Goal: Task Accomplishment & Management: Use online tool/utility

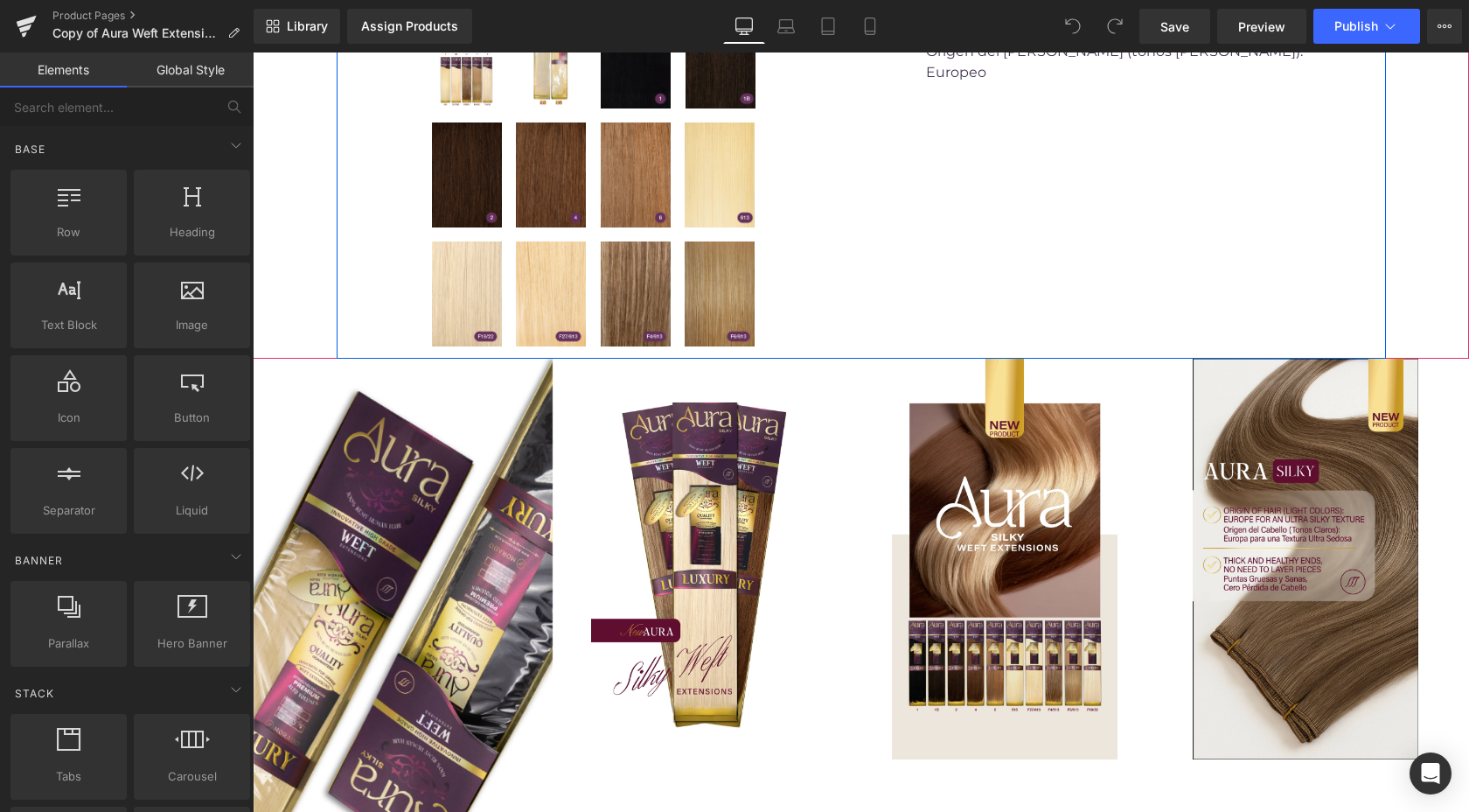
scroll to position [767, 0]
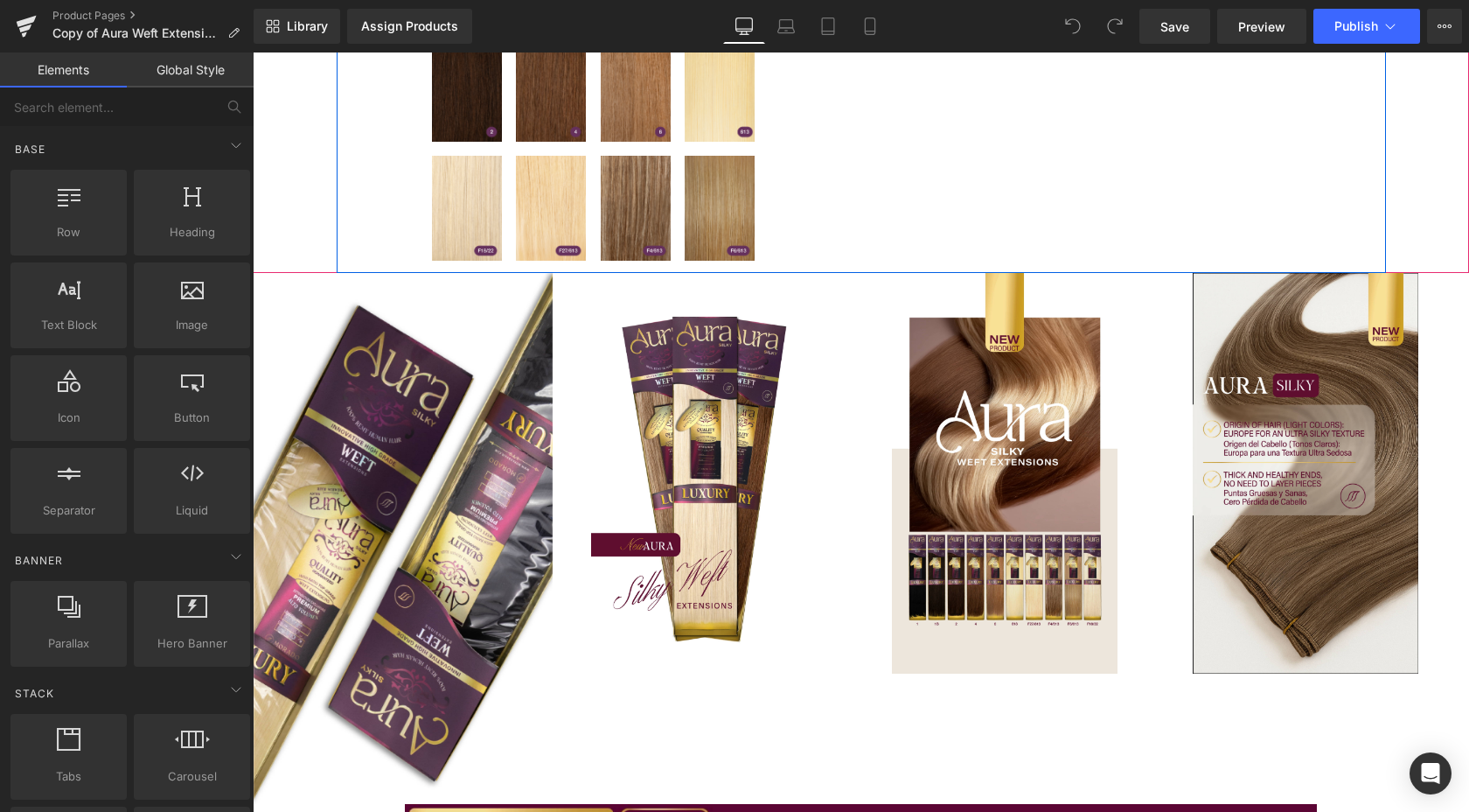
scroll to position [1085, 0]
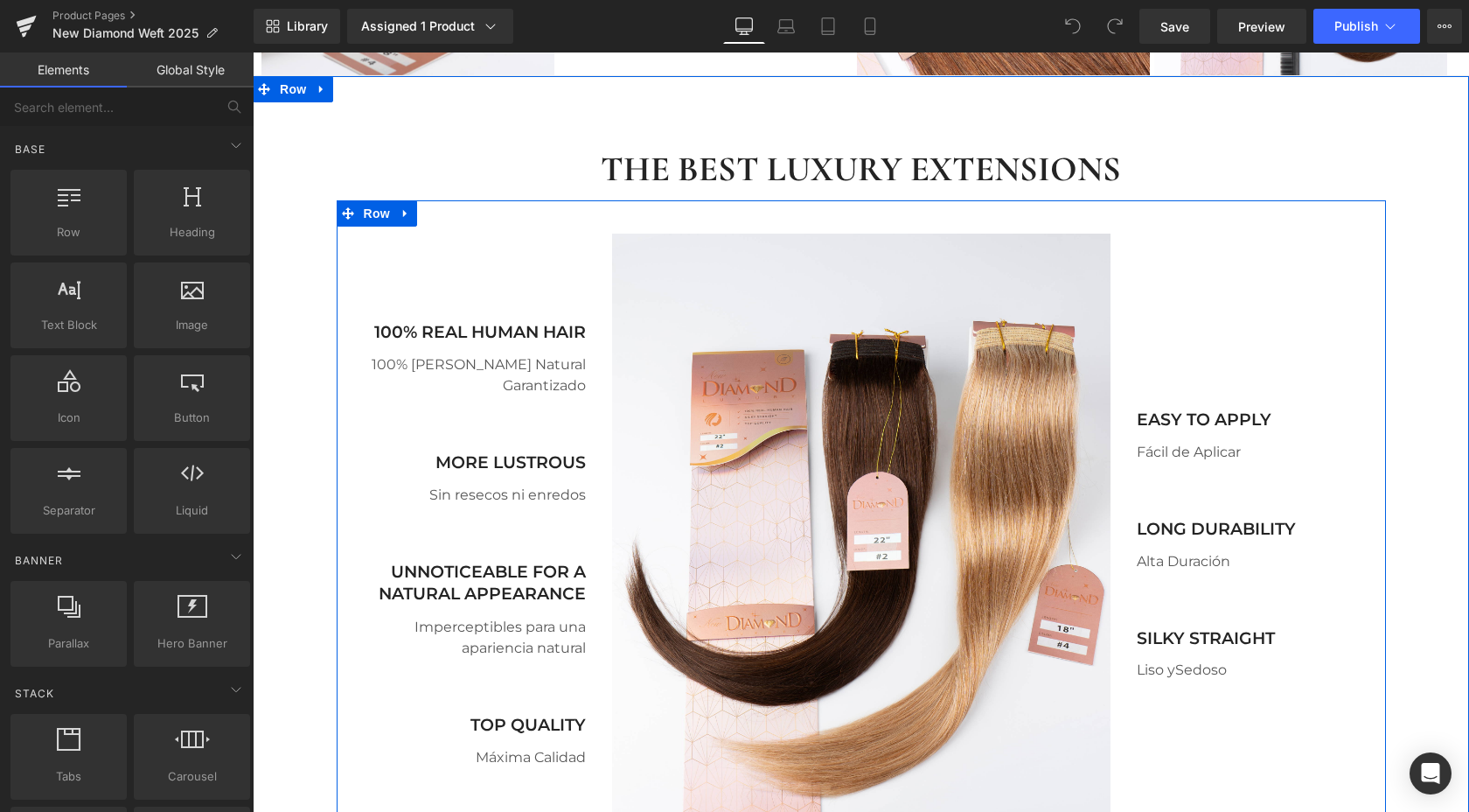
scroll to position [1691, 0]
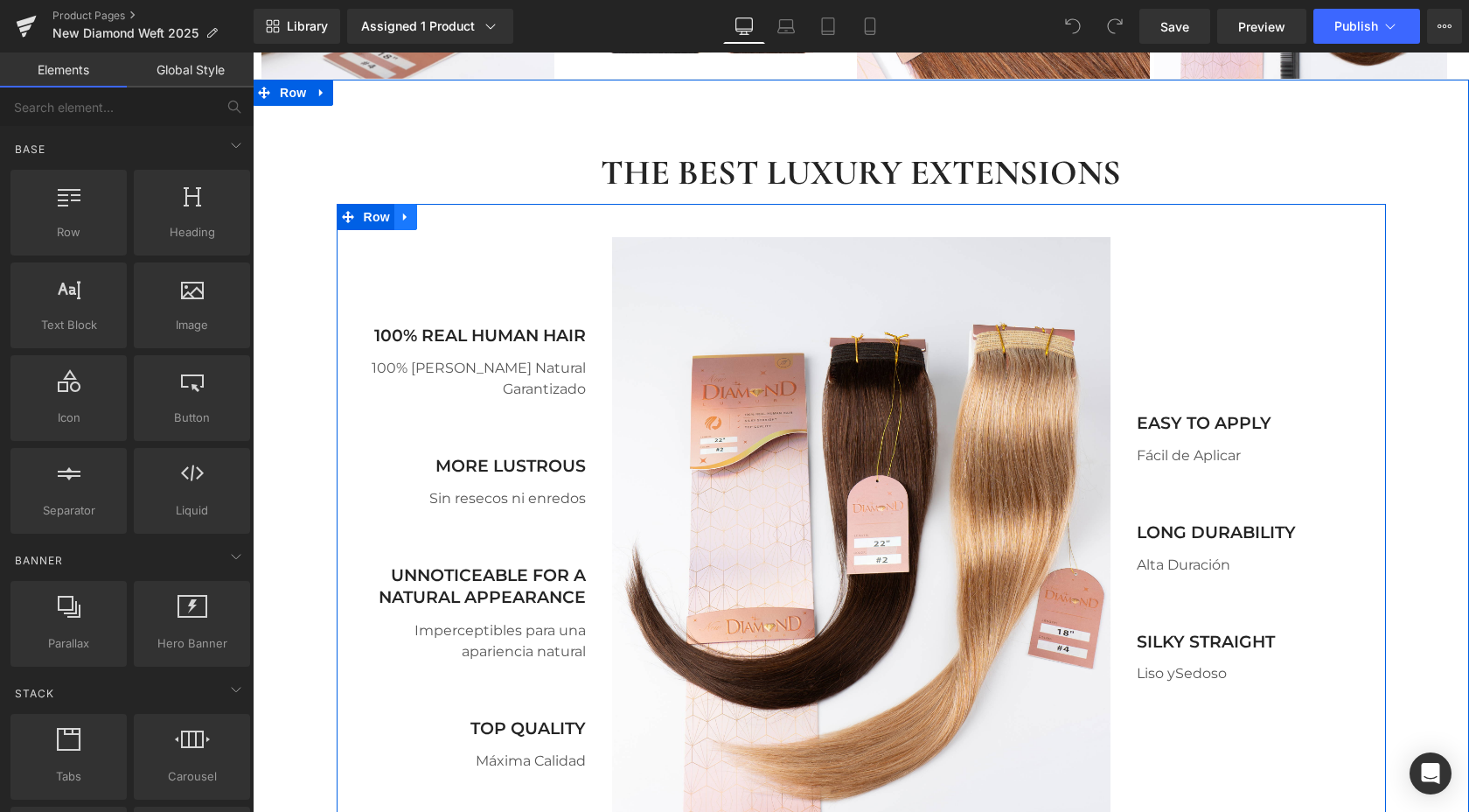
click at [403, 213] on icon at bounding box center [405, 217] width 4 height 8
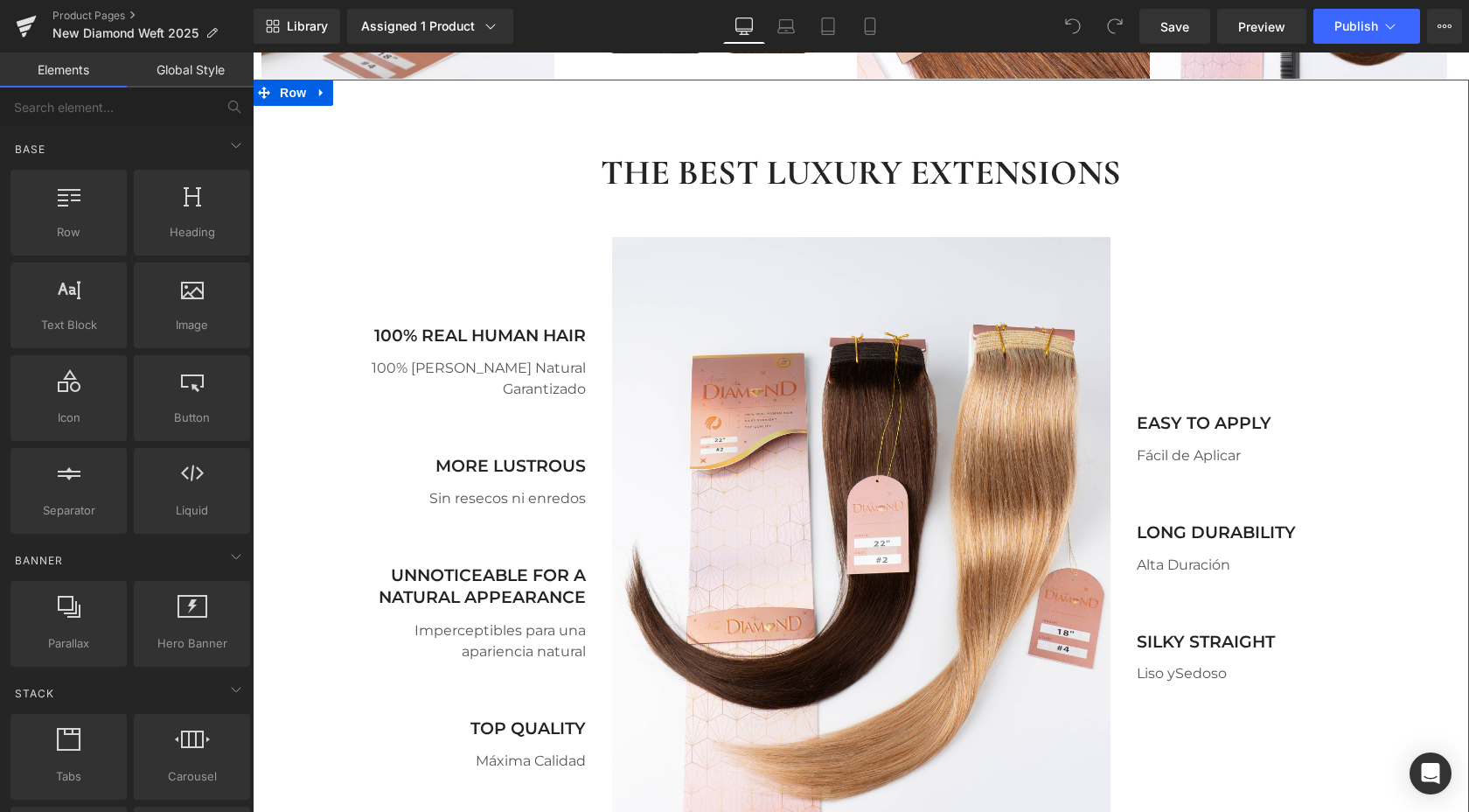
click at [421, 123] on div "THE BEST LUXURY EXTENSIONS Heading Row Image 100% REAL HUMAN HAIR Text Block 10…" at bounding box center [861, 734] width 1217 height 1223
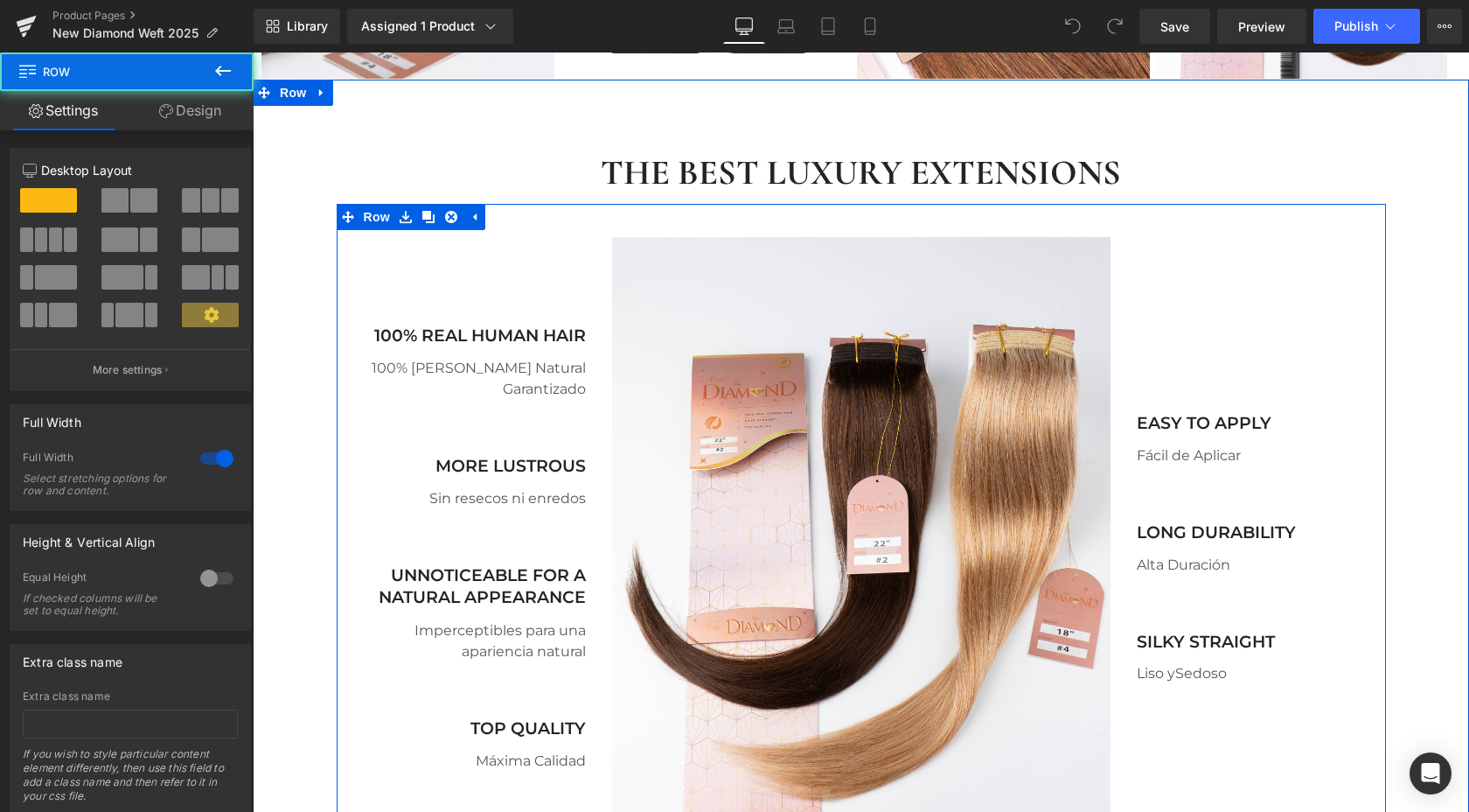
click at [486, 205] on div "Image 100% REAL HUMAN HAIR Text Block 100% Cabello Natural Garantizado Text Blo…" at bounding box center [861, 537] width 1049 height 666
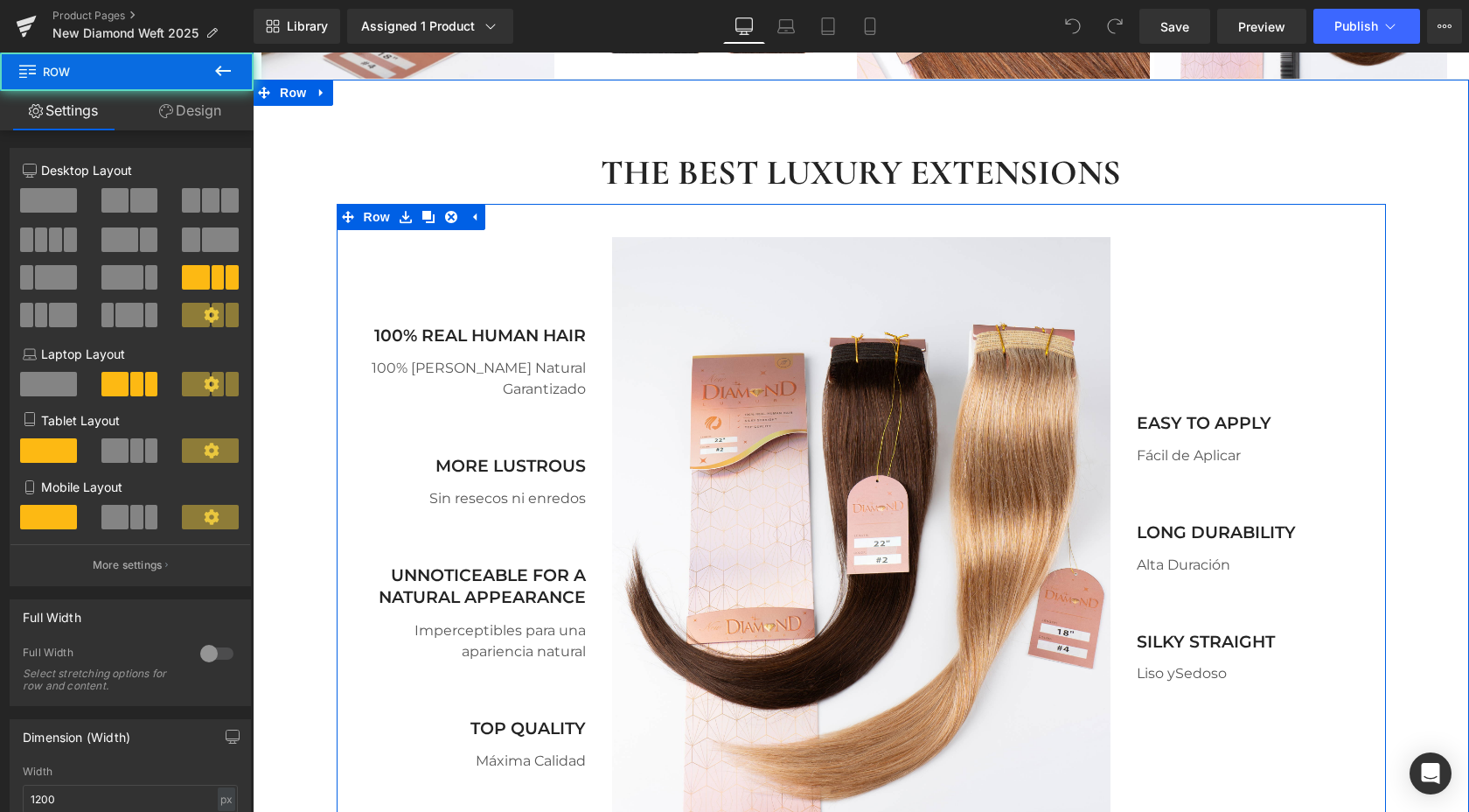
click at [499, 212] on div "Image 100% REAL HUMAN HAIR Text Block 100% Cabello Natural Garantizado Text Blo…" at bounding box center [861, 537] width 1049 height 666
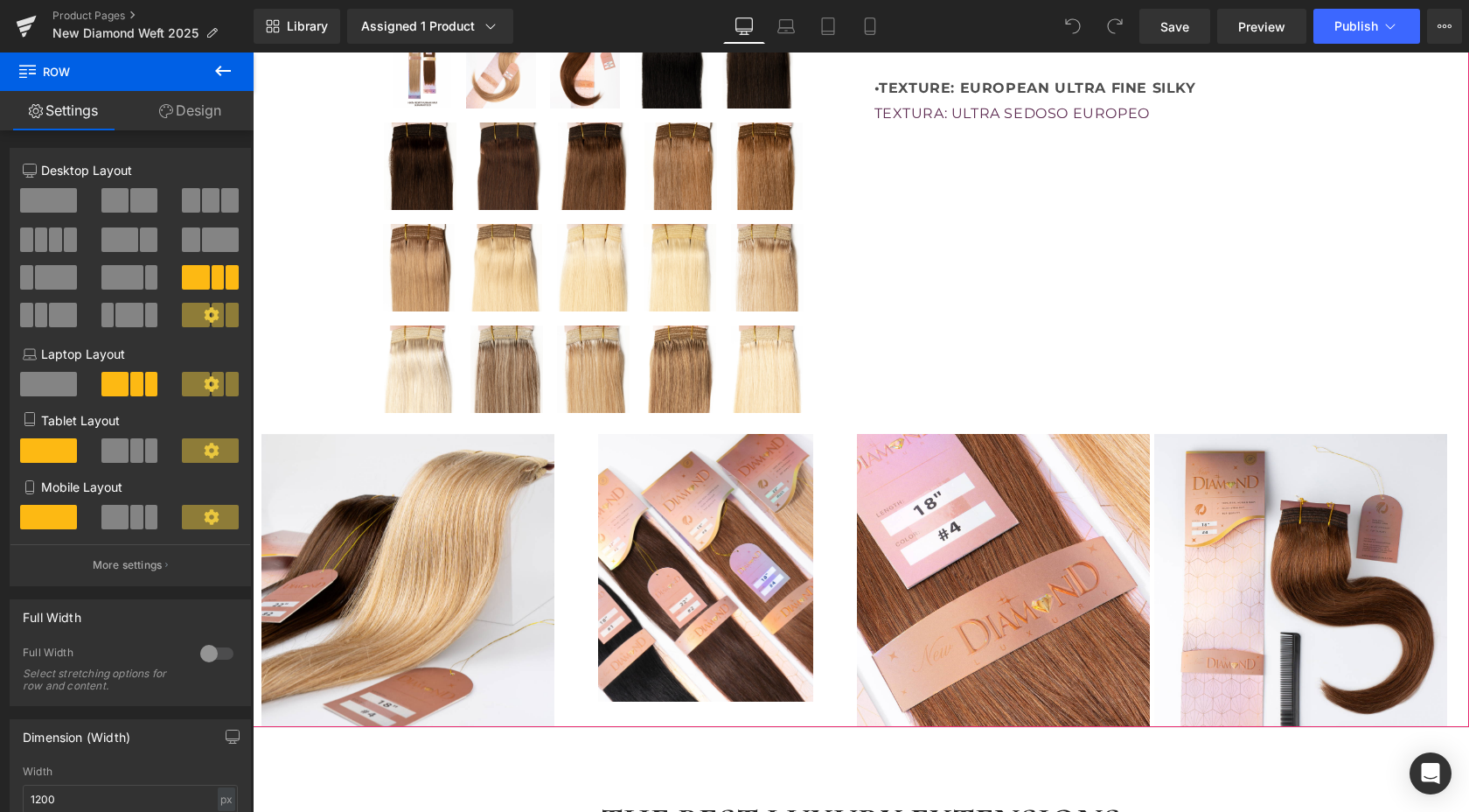
scroll to position [1042, 0]
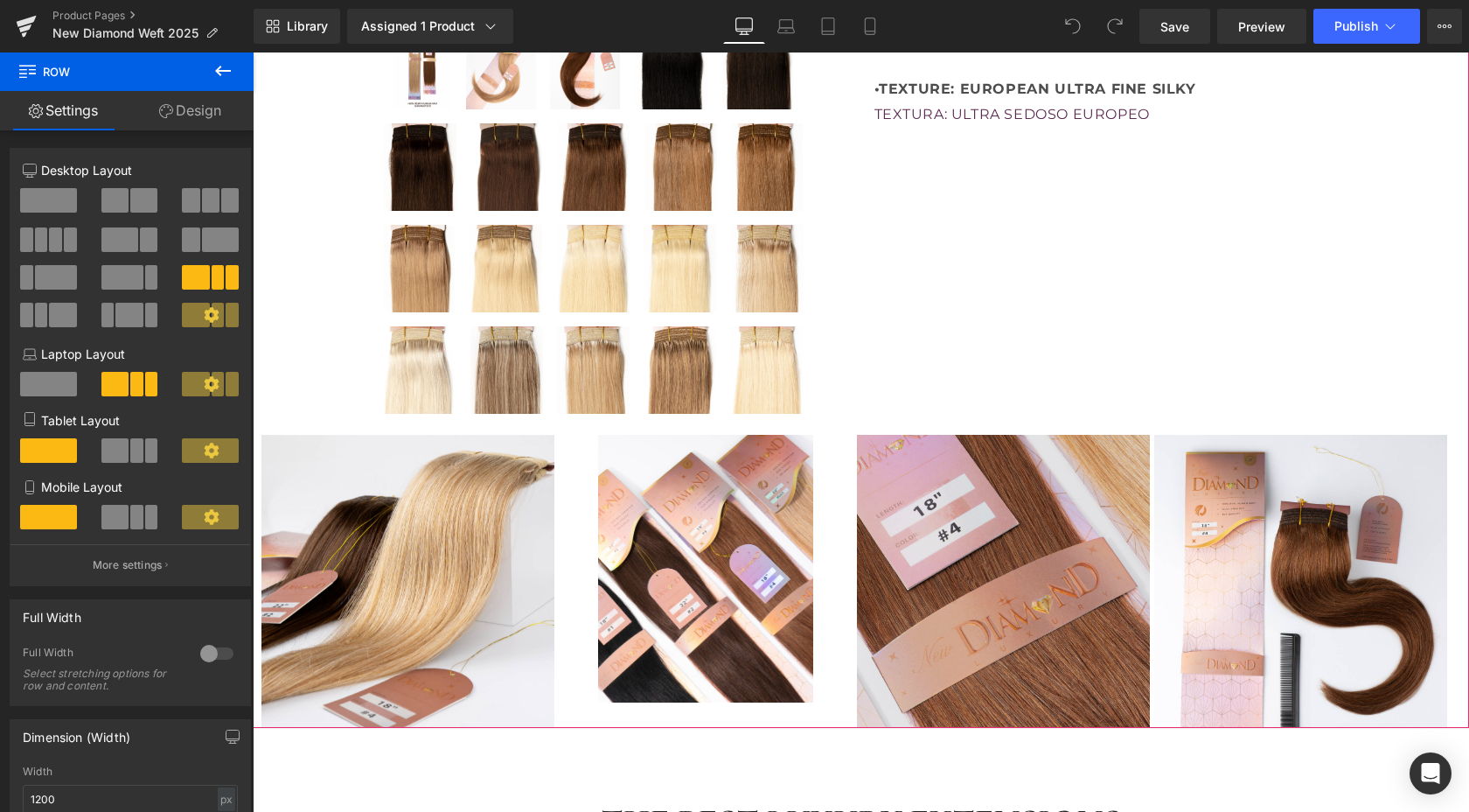
click at [933, 487] on img at bounding box center [1004, 581] width 293 height 293
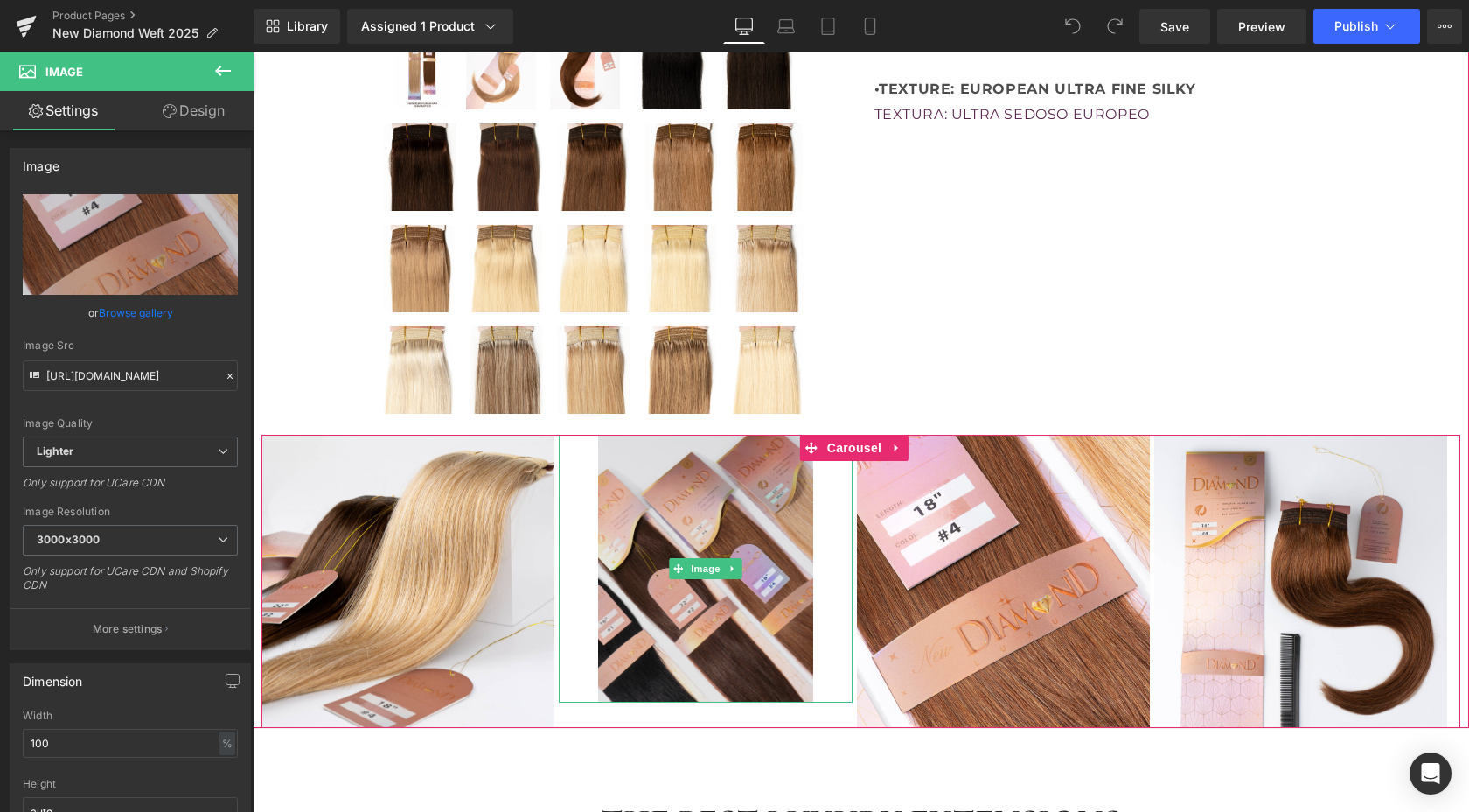
click at [838, 496] on img at bounding box center [705, 569] width 293 height 268
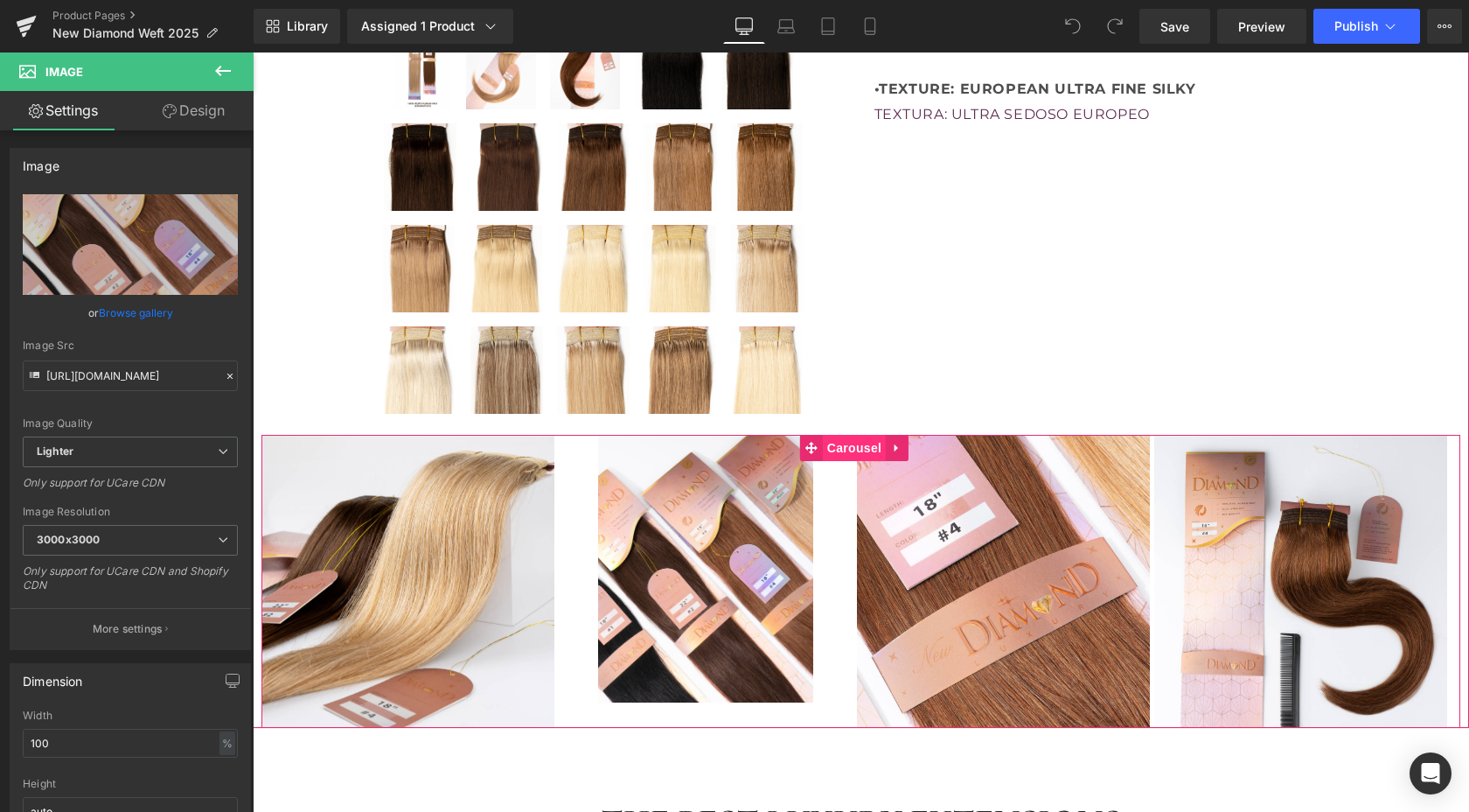
click at [858, 435] on span "Carousel" at bounding box center [854, 447] width 63 height 26
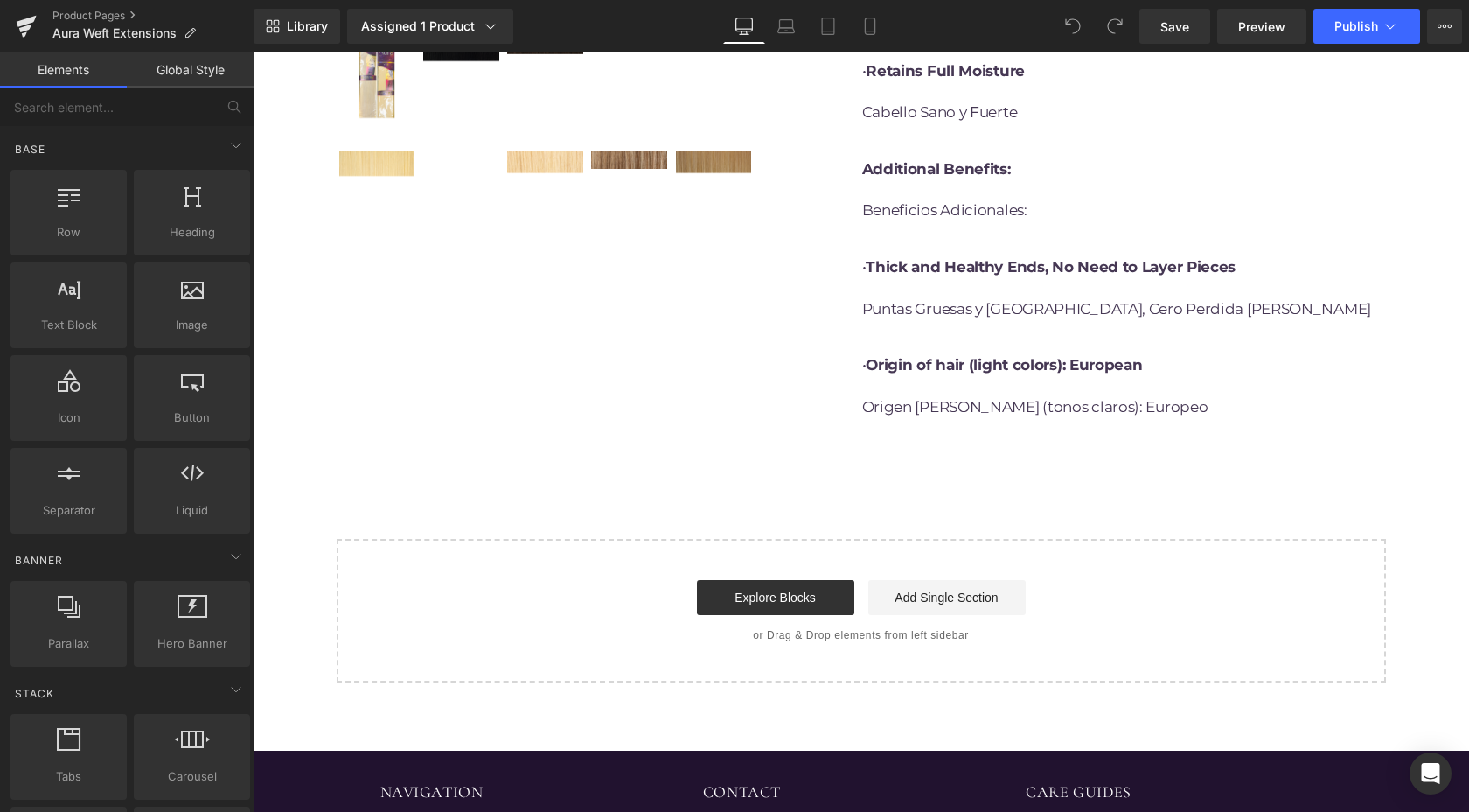
scroll to position [1002, 0]
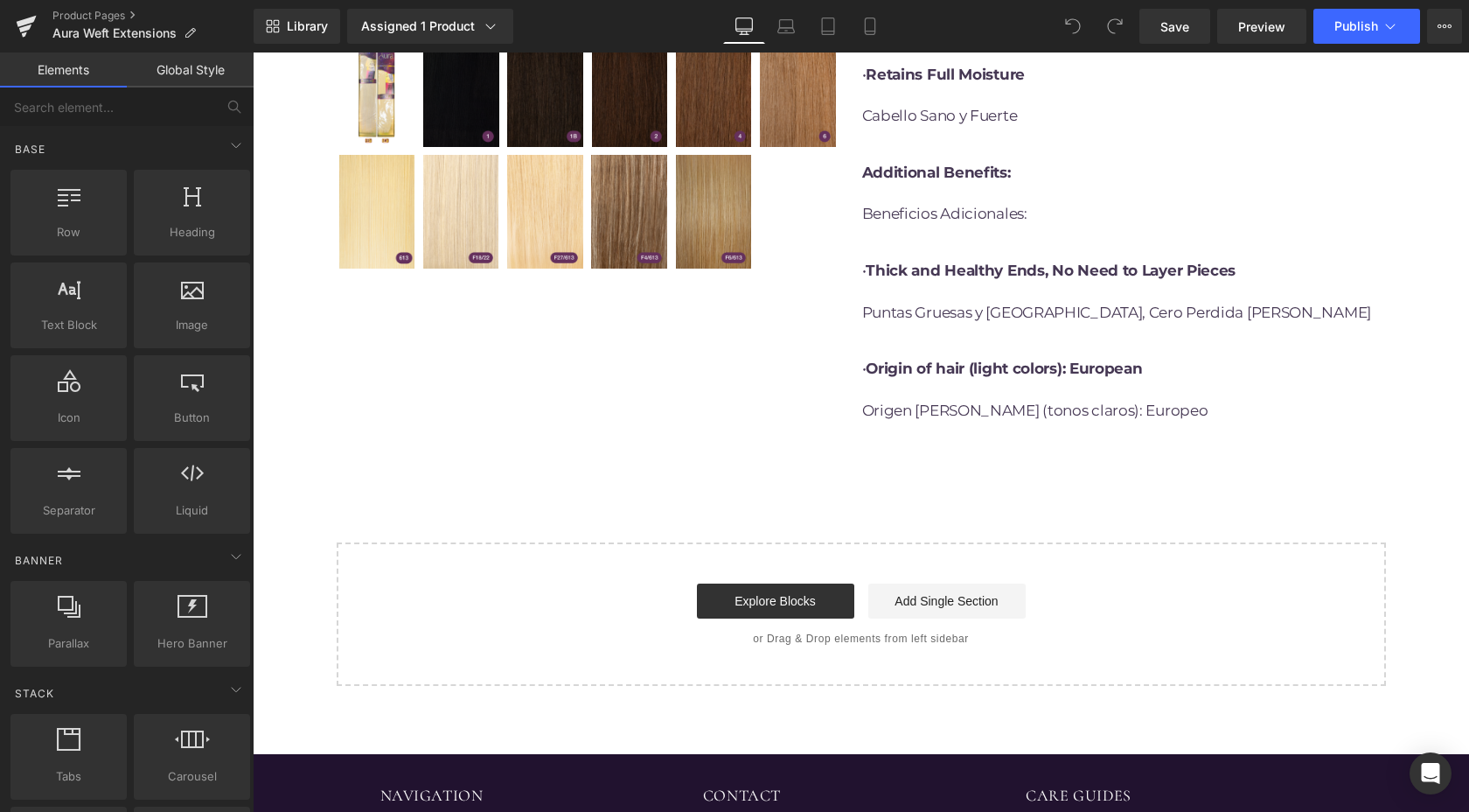
click at [862, 429] on div "ITEM#ASW 100% REMY HUMAN HAIR – HIGH RATIO. TOP GRADE. Wash After Wash Immediat…" at bounding box center [1123, 43] width 523 height 823
click at [870, 544] on div "Start building your page Explore Blocks Add Single Section or Drag & Drop eleme…" at bounding box center [861, 613] width 1046 height 140
click at [798, 583] on link "Explore Blocks" at bounding box center [776, 600] width 158 height 35
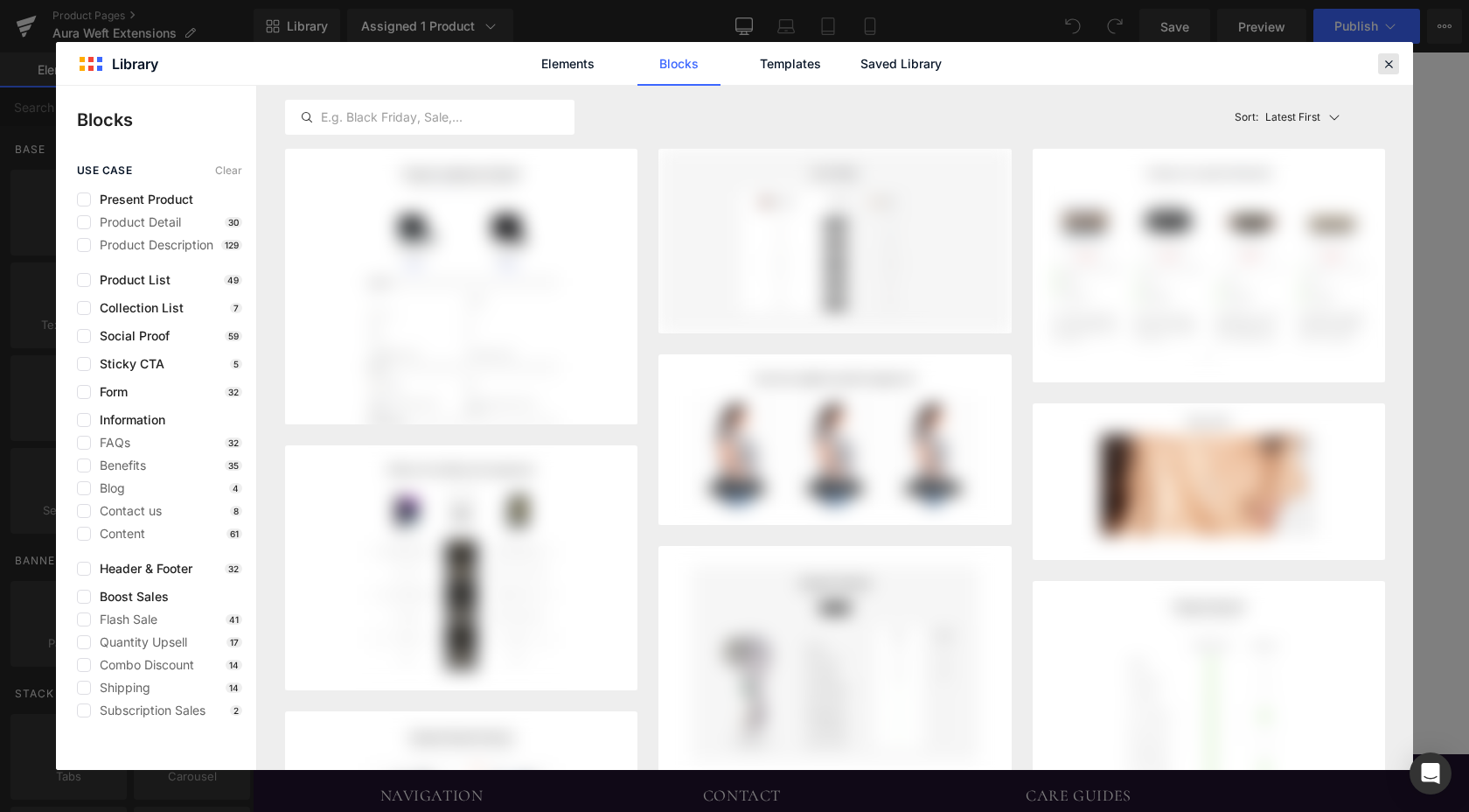
click at [1389, 65] on icon at bounding box center [1389, 64] width 16 height 16
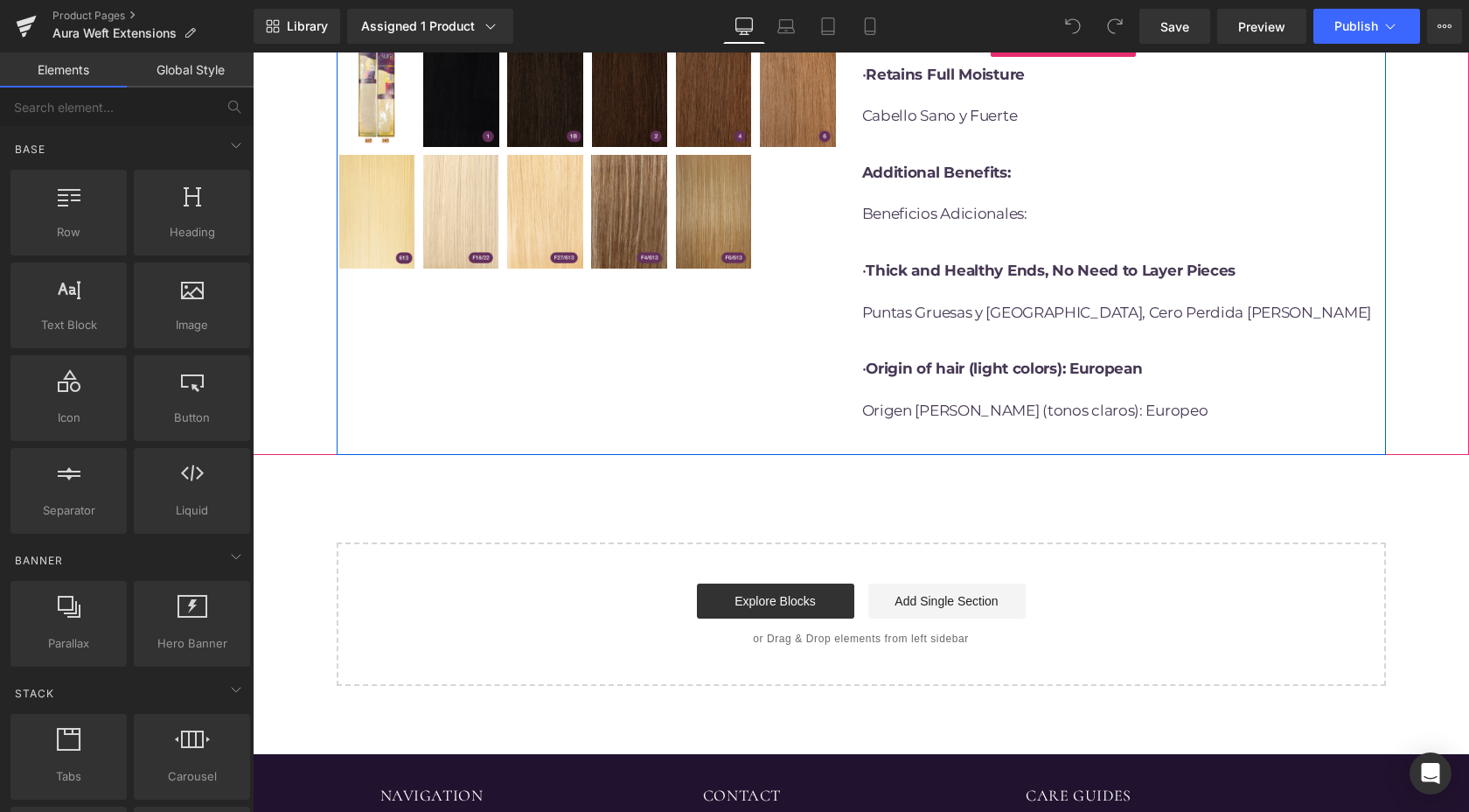
click at [1171, 417] on div "ITEM#ASW 100% REMY HUMAN HAIR – HIGH RATIO. TOP GRADE. Wash After Wash Immediat…" at bounding box center [1116, 39] width 509 height 815
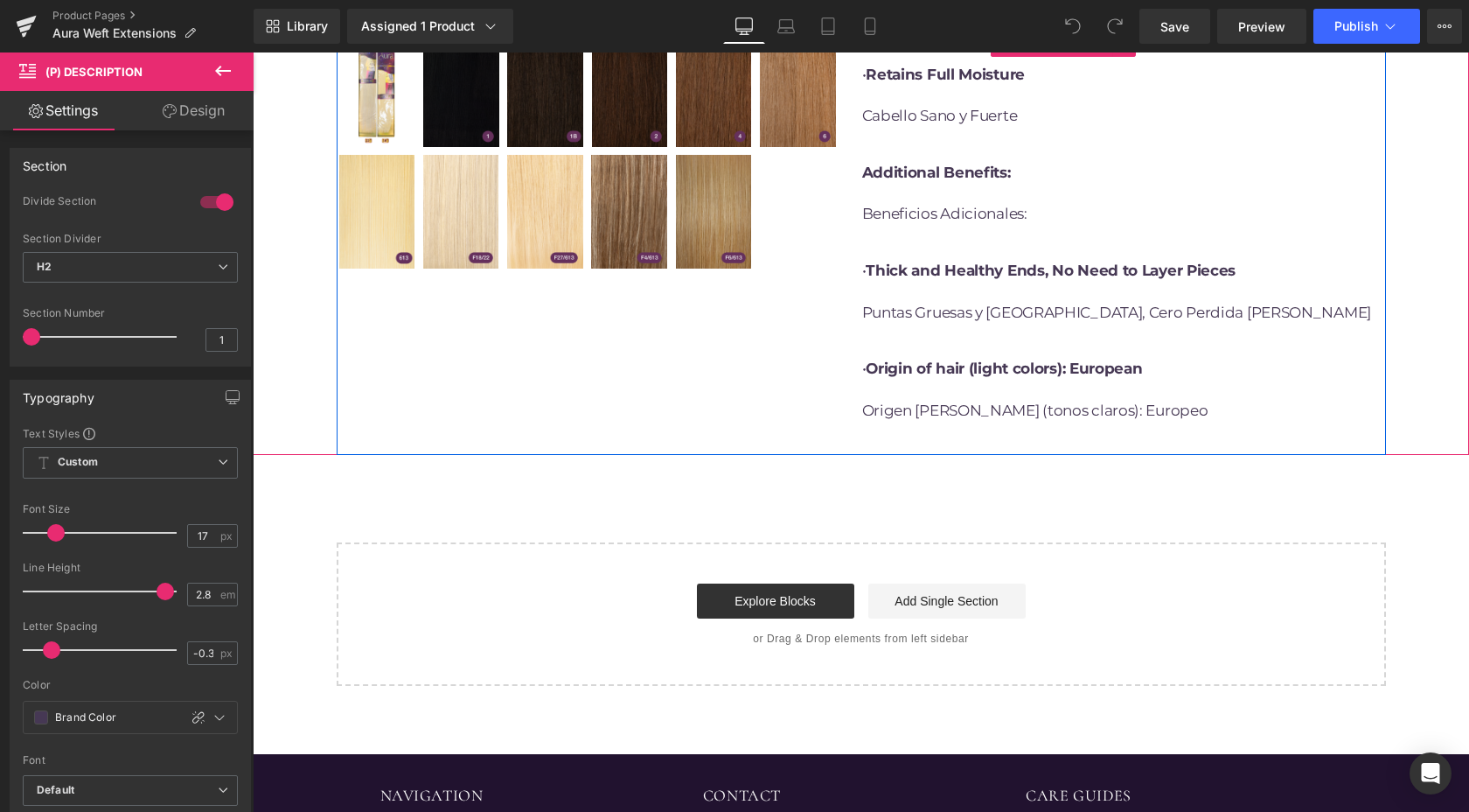
click at [1178, 412] on div "ITEM#ASW 100% REMY HUMAN HAIR – HIGH RATIO. TOP GRADE. Wash After Wash Immediat…" at bounding box center [1116, 39] width 509 height 815
click at [1192, 417] on div "ITEM#ASW 100% REMY HUMAN HAIR – HIGH RATIO. TOP GRADE. Wash After Wash Immediat…" at bounding box center [1116, 39] width 509 height 815
click at [1354, 409] on div "ITEM#ASW 100% REMY HUMAN HAIR – HIGH RATIO. TOP GRADE. Wash After Wash Immediat…" at bounding box center [1123, 43] width 523 height 823
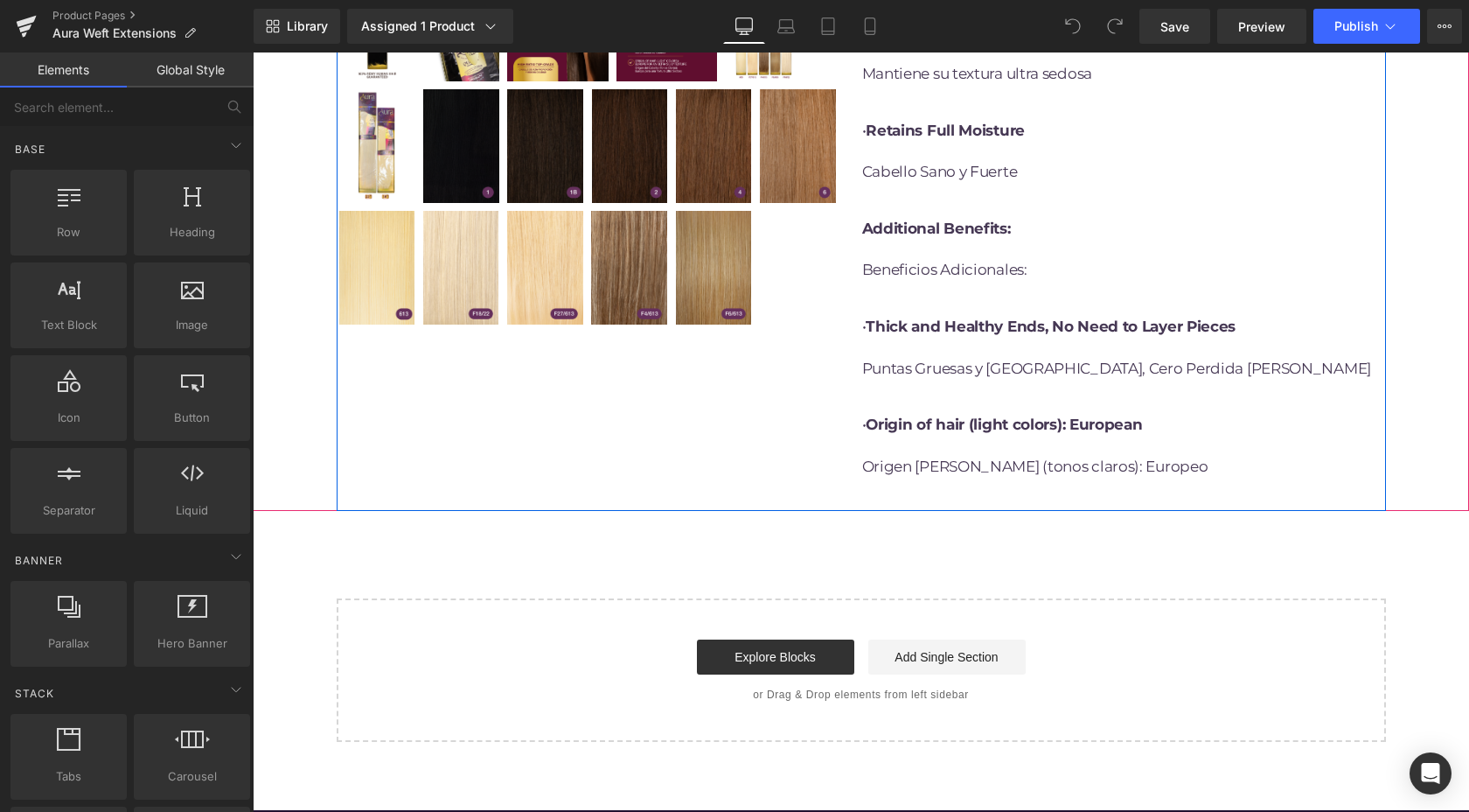
scroll to position [1064, 0]
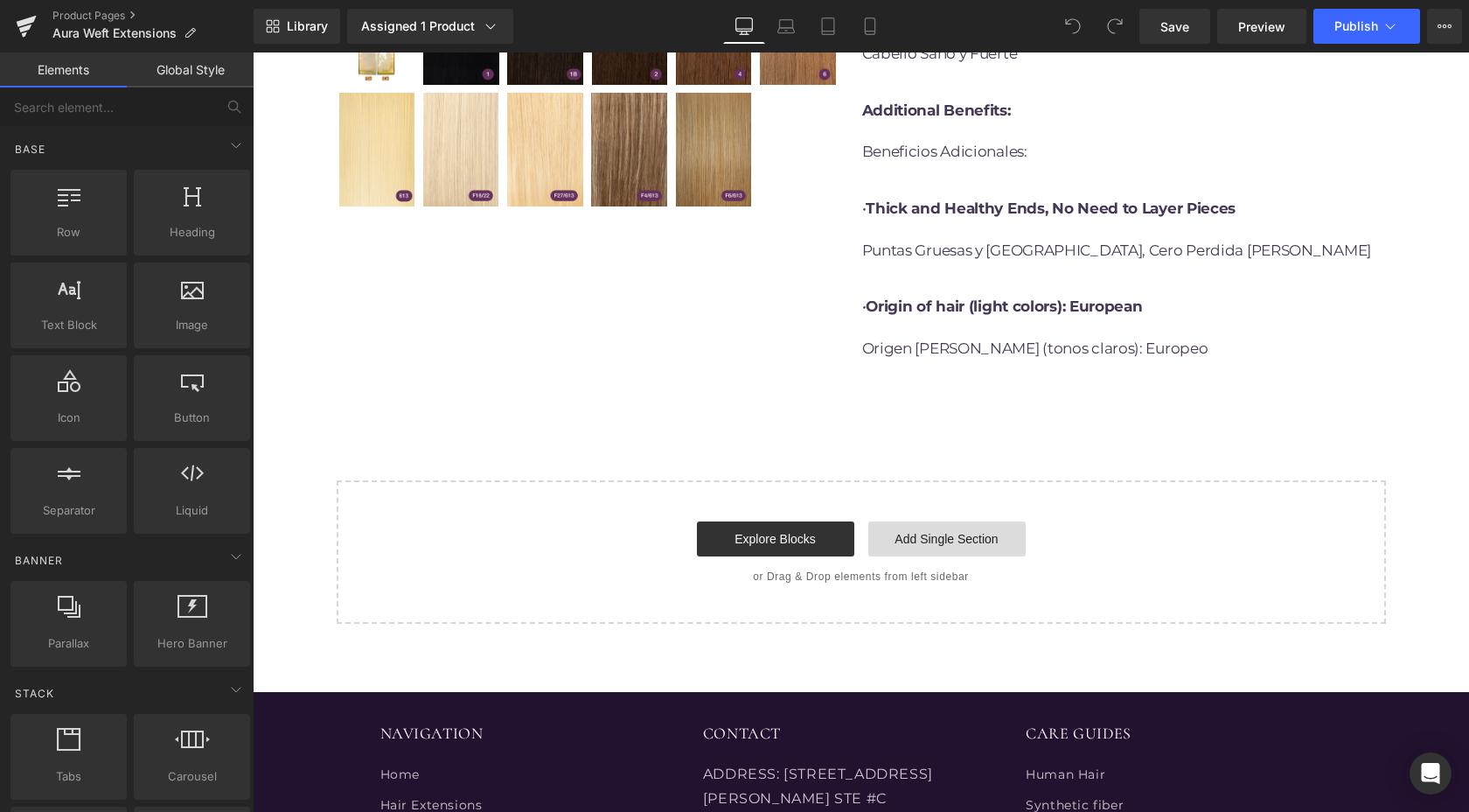
click at [965, 521] on link "Add Single Section" at bounding box center [947, 538] width 158 height 35
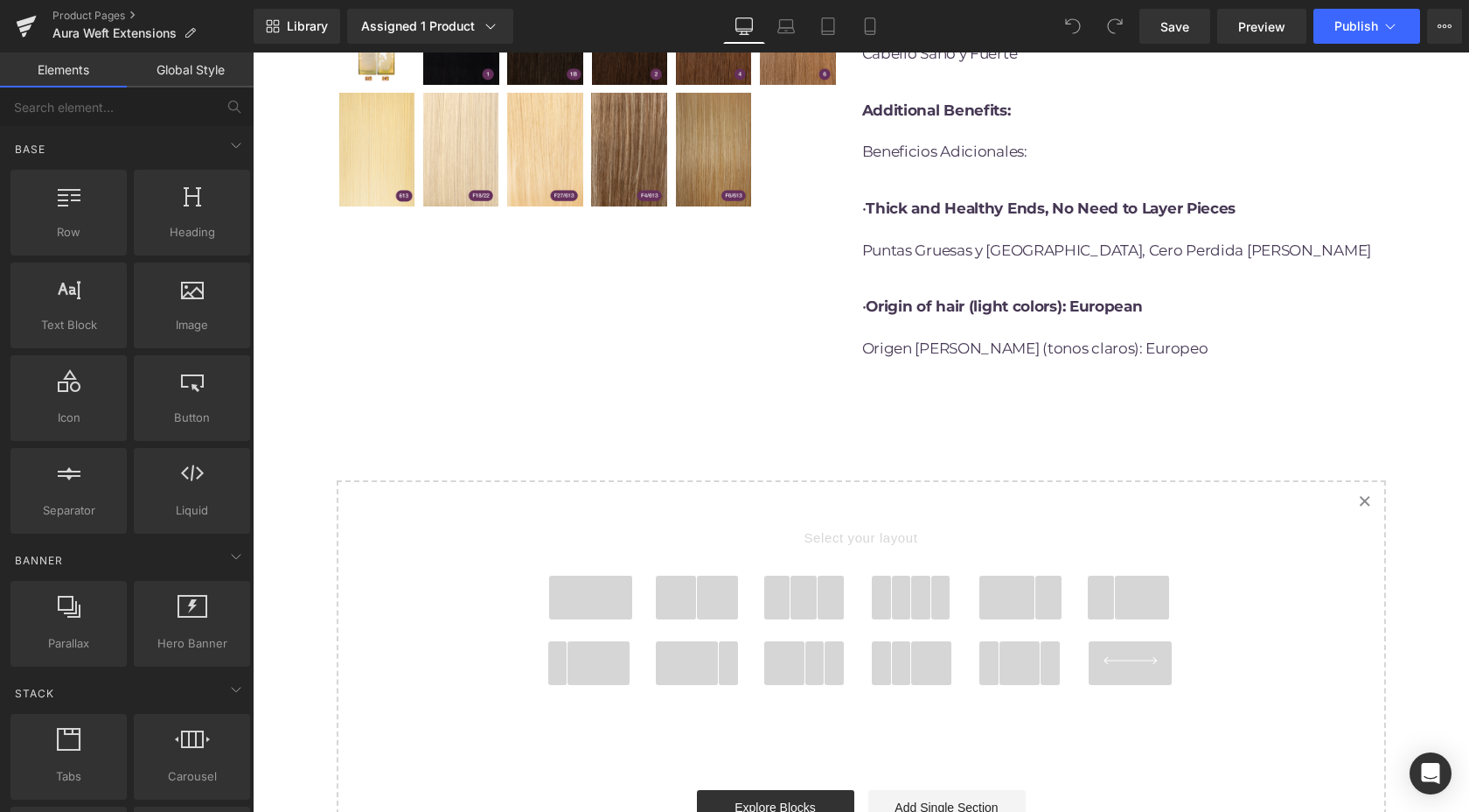
click at [1359, 495] on icon "Created with Sketch." at bounding box center [1365, 500] width 12 height 12
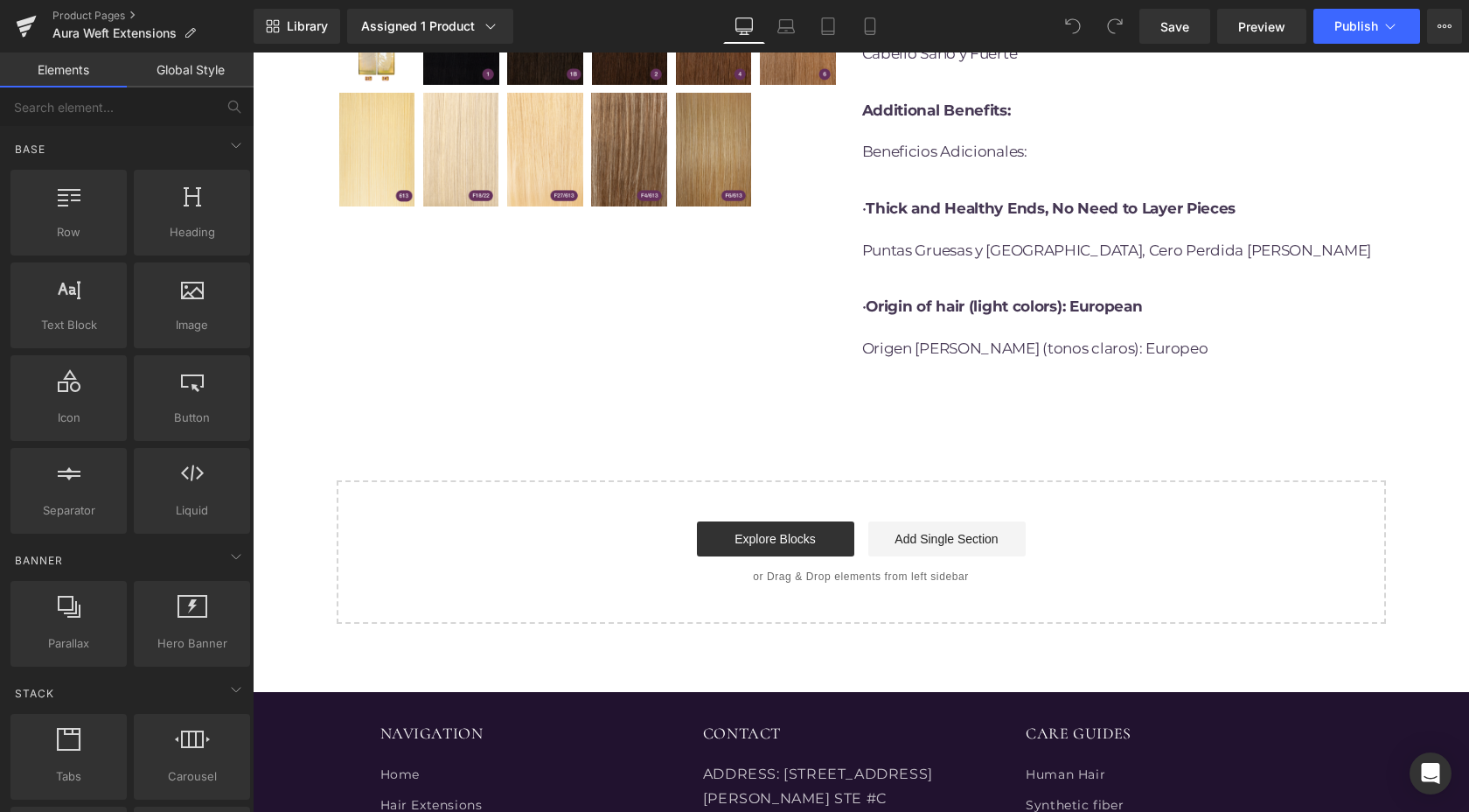
click at [1073, 521] on div "Explore Blocks Add Single Section" at bounding box center [861, 538] width 994 height 35
click at [1058, 482] on div "Start building your page Explore Blocks Add Single Section or Drag & Drop eleme…" at bounding box center [861, 552] width 1046 height 140
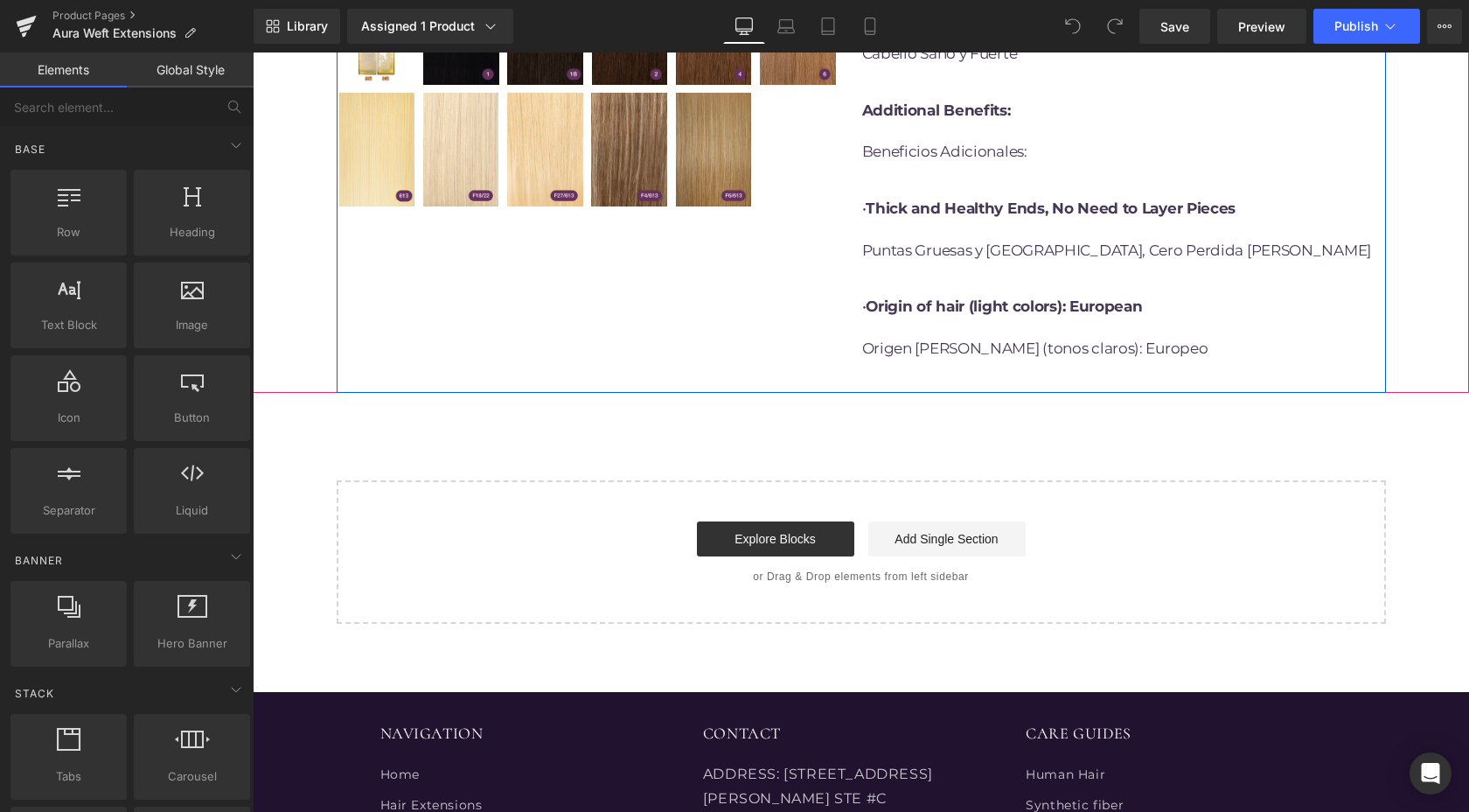
click at [1169, 319] on p "• Origin of hair (light colors): European Origen del cabello (tonos claros): Eu…" at bounding box center [1116, 327] width 509 height 83
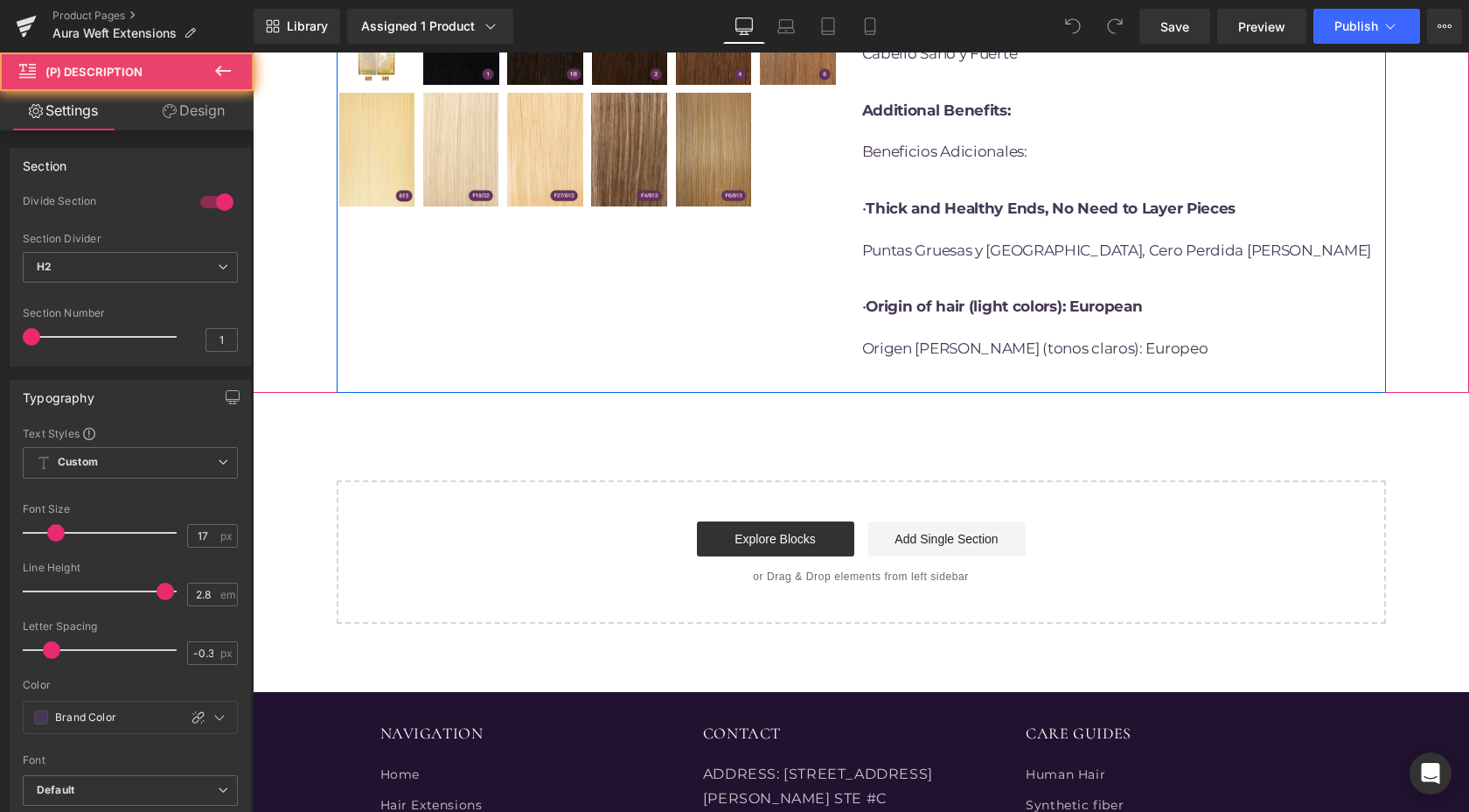
click at [1190, 330] on p "• Origin of hair (light colors): European Origen del cabello (tonos claros): Eu…" at bounding box center [1116, 327] width 509 height 83
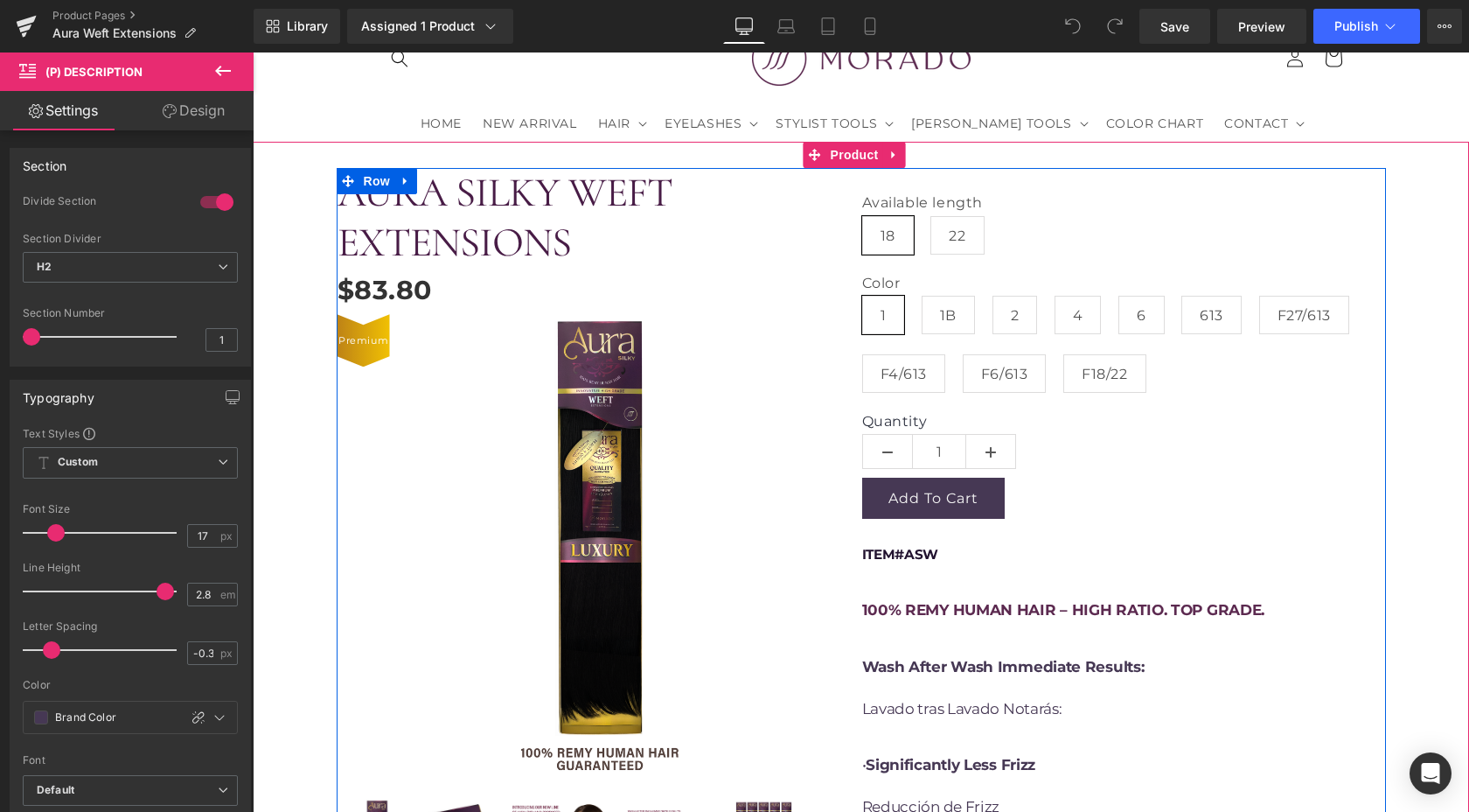
scroll to position [0, 0]
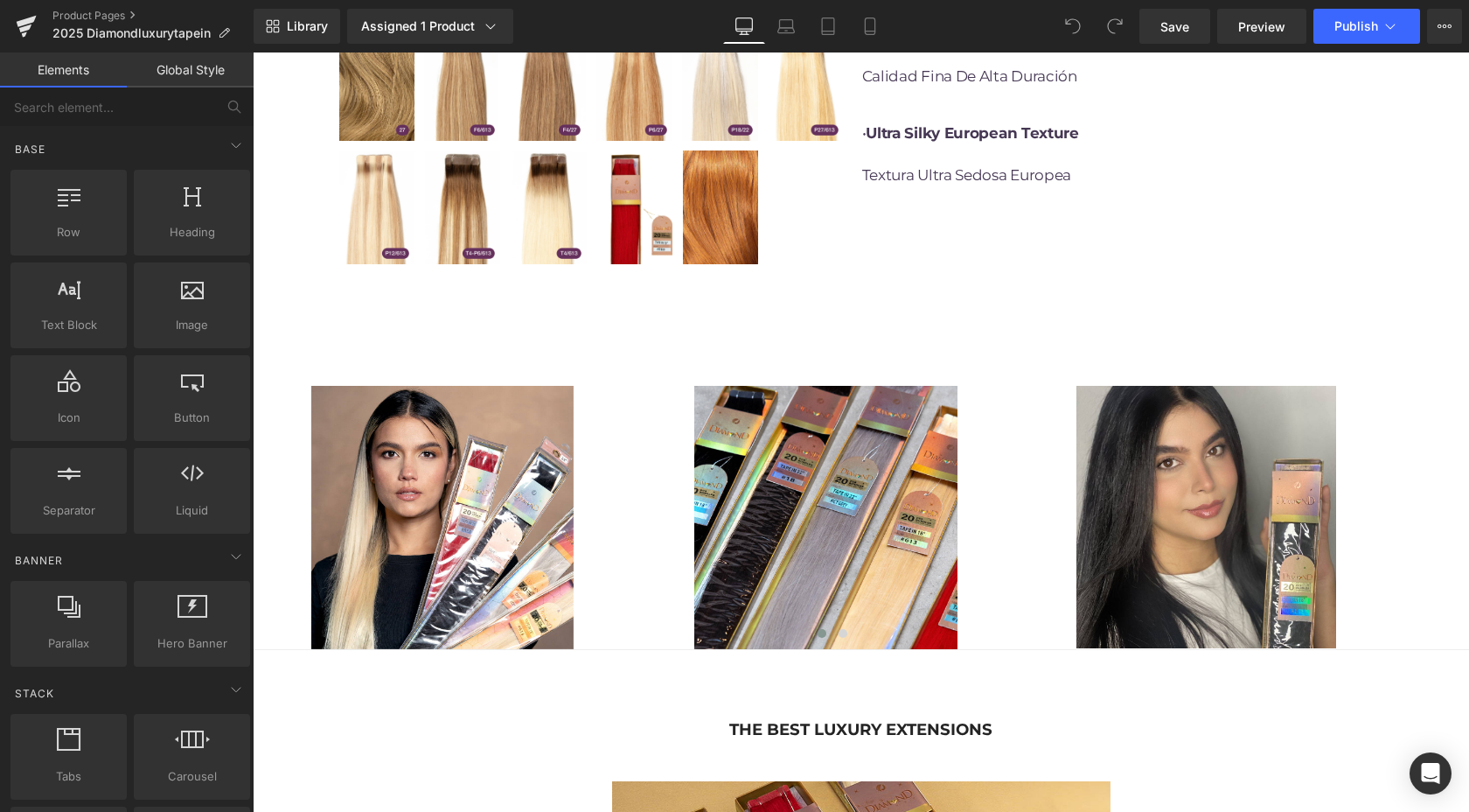
scroll to position [1279, 0]
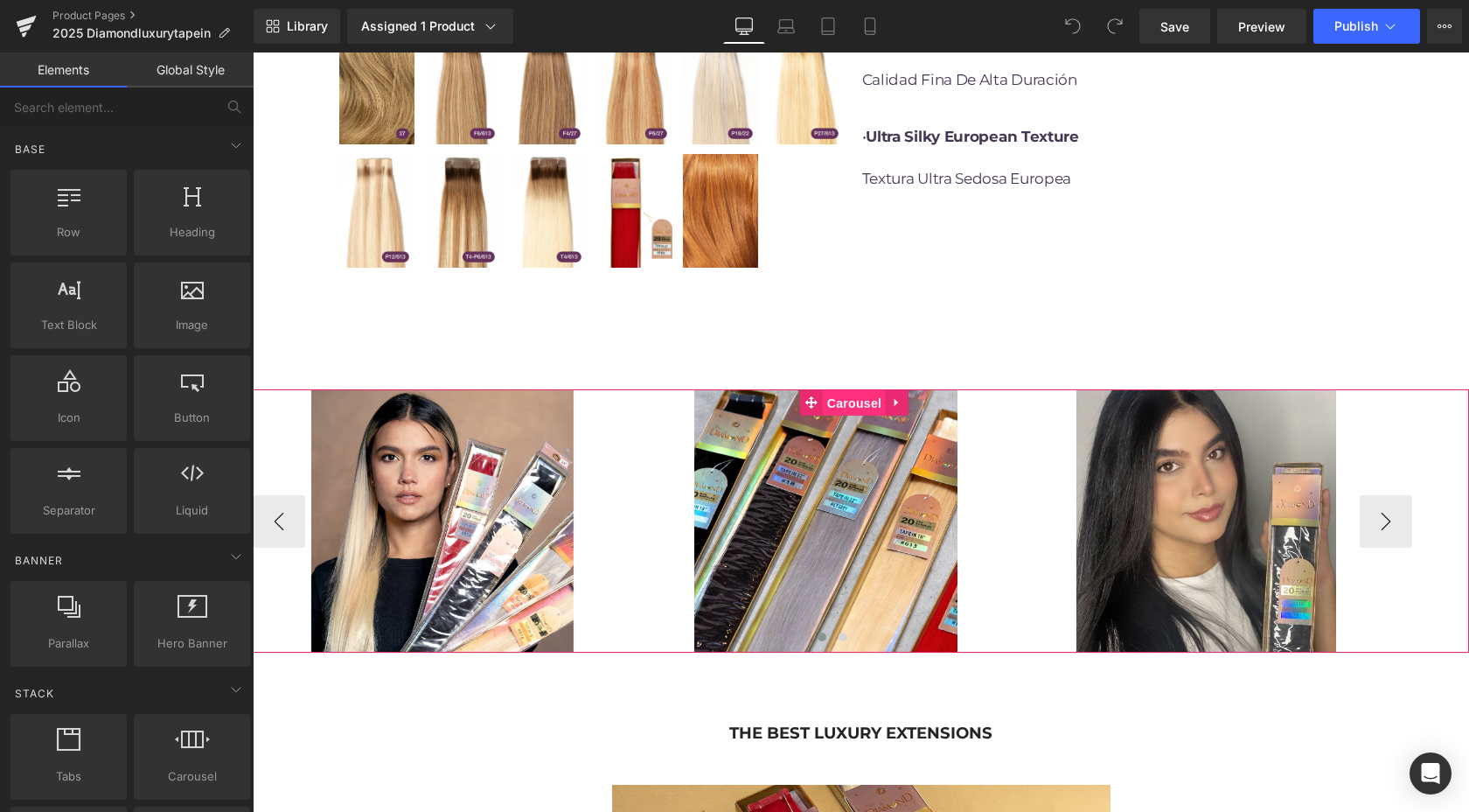
click at [847, 390] on span "Carousel" at bounding box center [854, 403] width 63 height 26
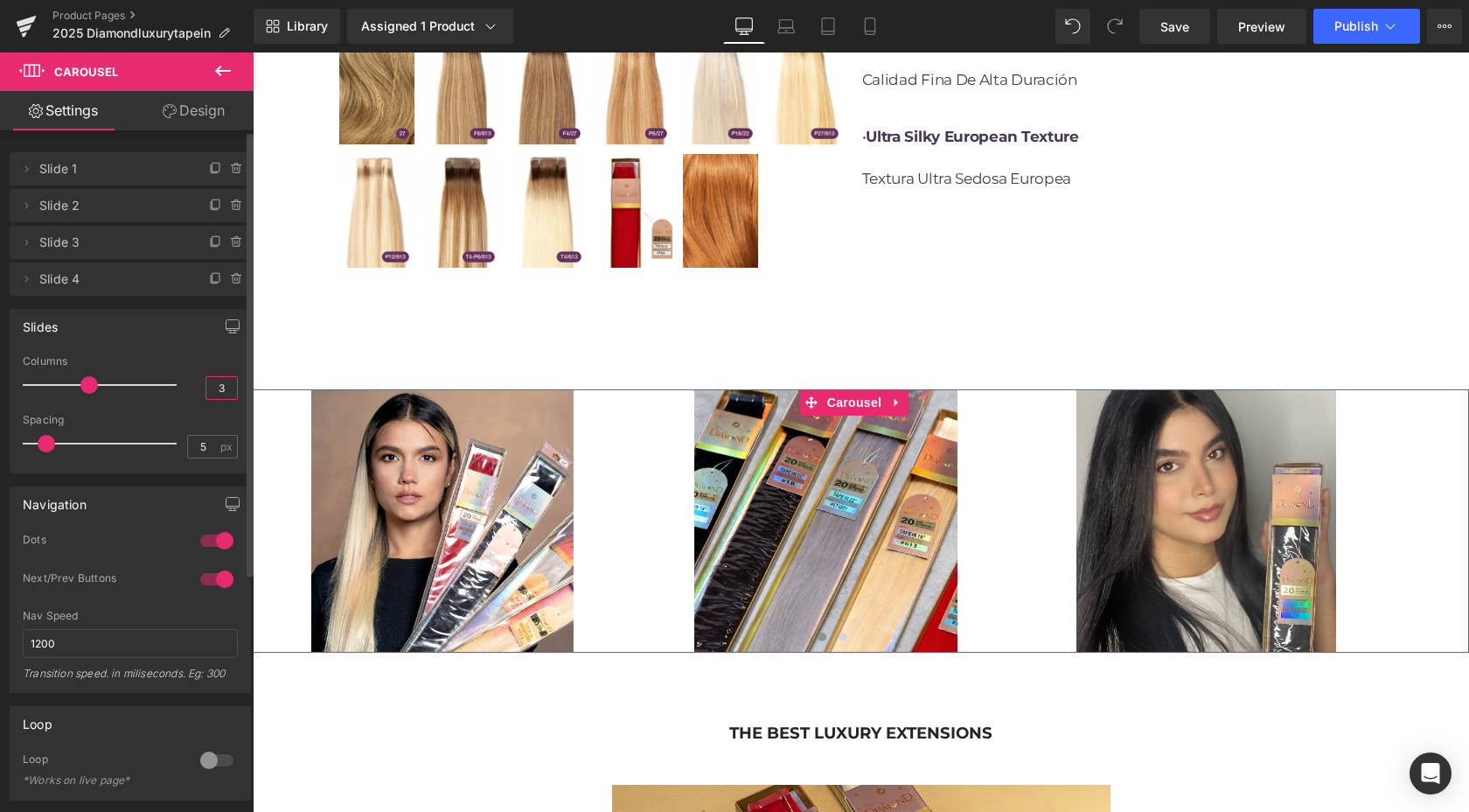
drag, startPoint x: 219, startPoint y: 383, endPoint x: 209, endPoint y: 383, distance: 10.0
click at [209, 383] on input "3" at bounding box center [222, 388] width 30 height 22
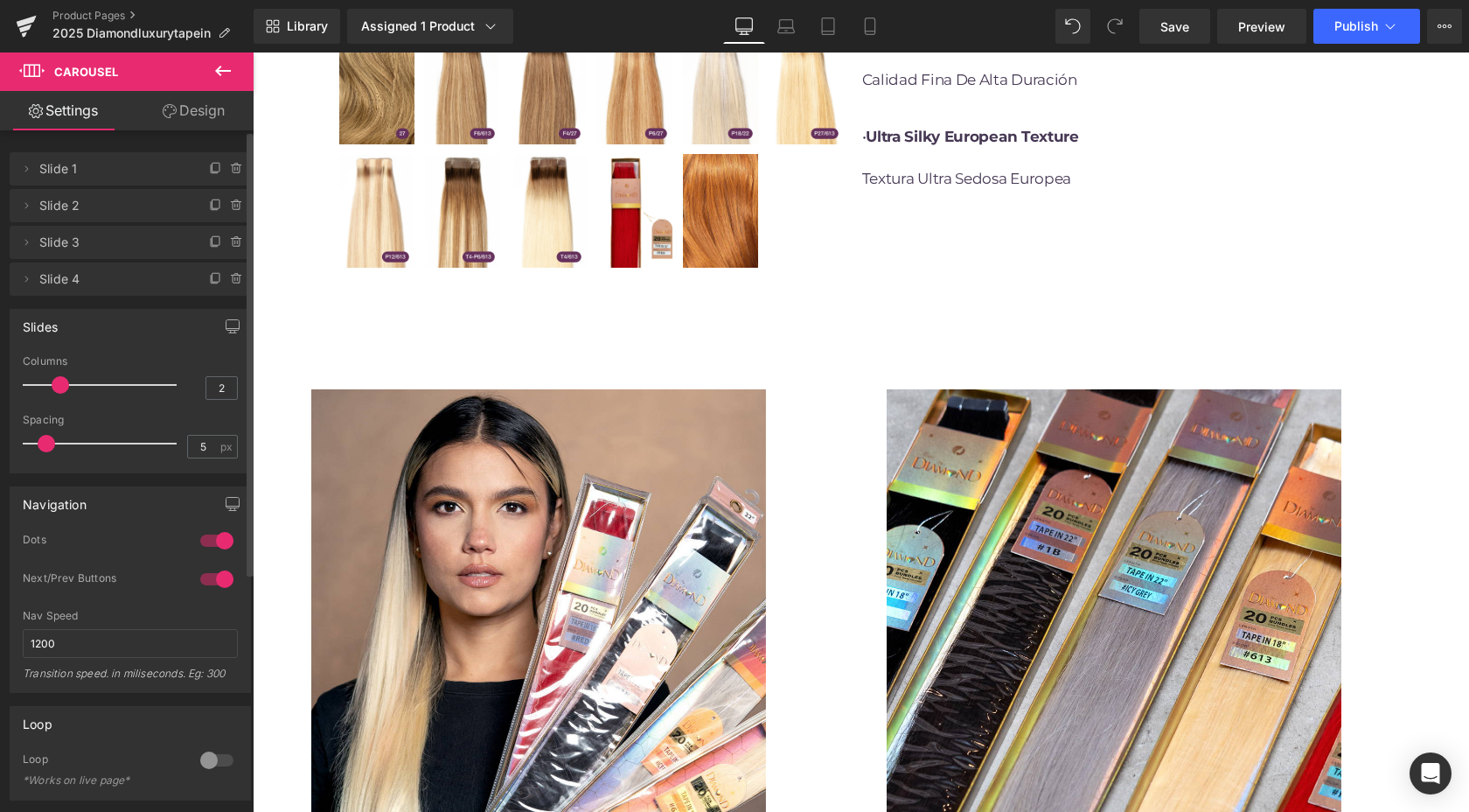
type input "3"
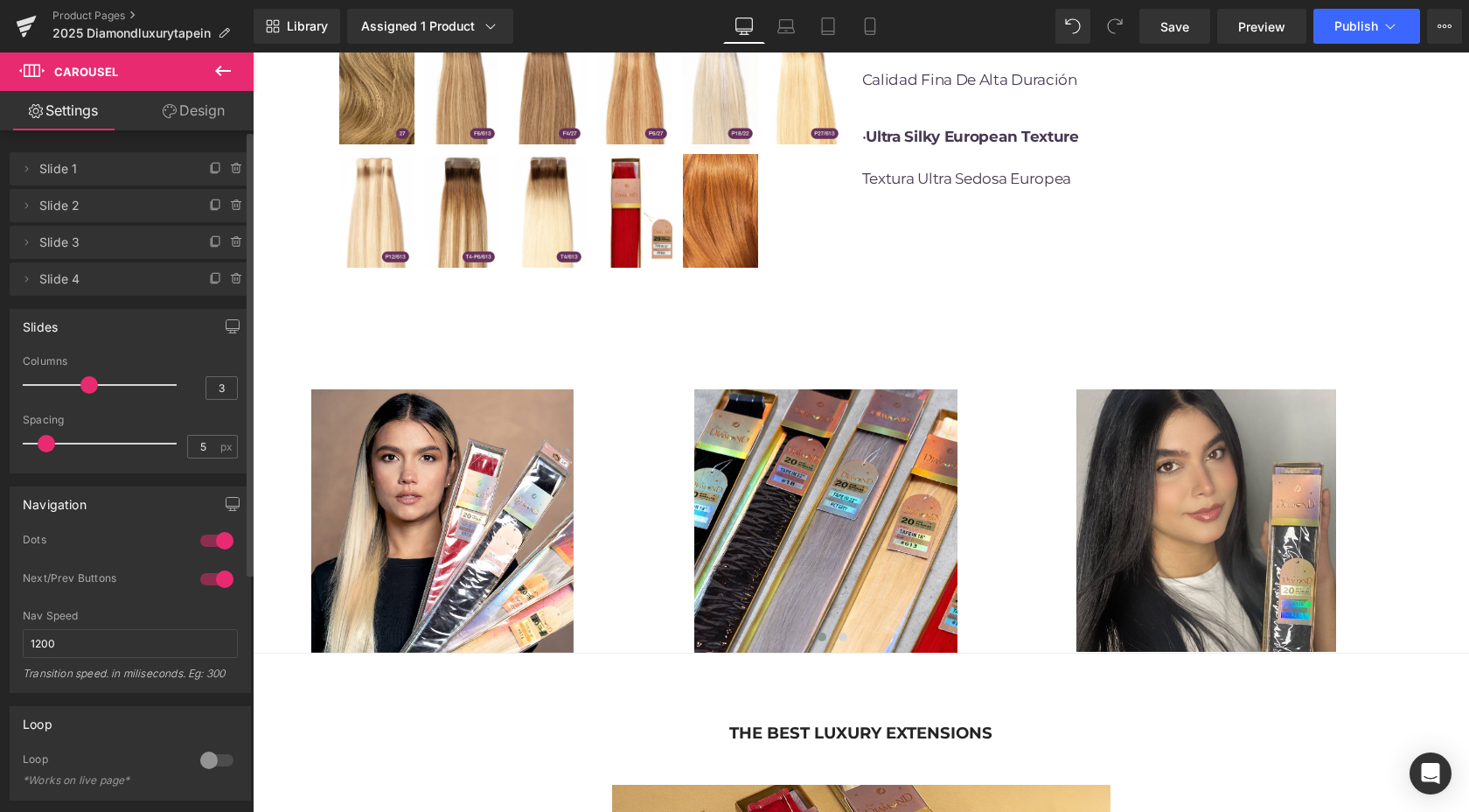
drag, startPoint x: 88, startPoint y: 387, endPoint x: 78, endPoint y: 387, distance: 10.0
click at [80, 387] on span at bounding box center [89, 385] width 18 height 18
